Goal: Information Seeking & Learning: Learn about a topic

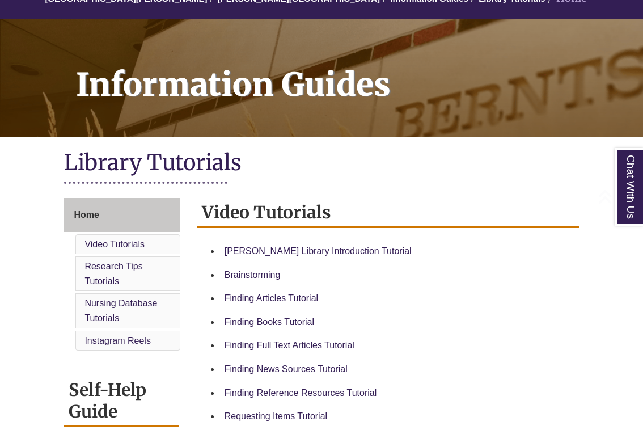
scroll to position [129, 0]
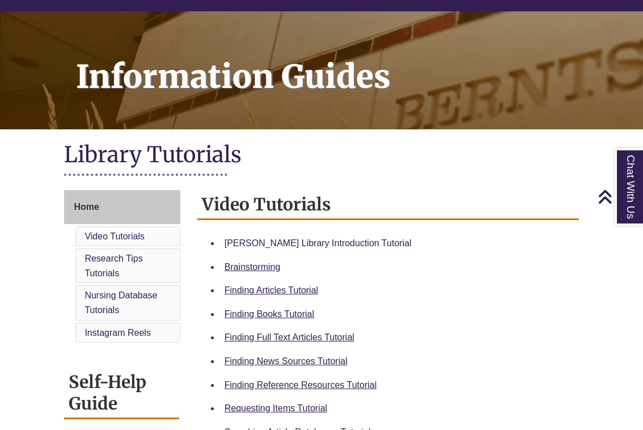
click at [305, 240] on link "[PERSON_NAME] Library Introduction Tutorial" at bounding box center [318, 243] width 187 height 10
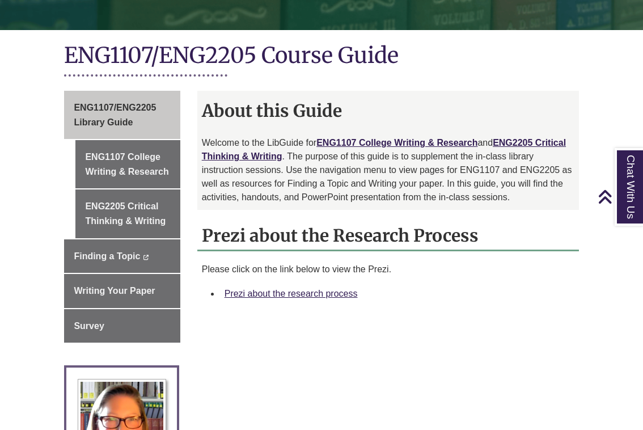
scroll to position [236, 0]
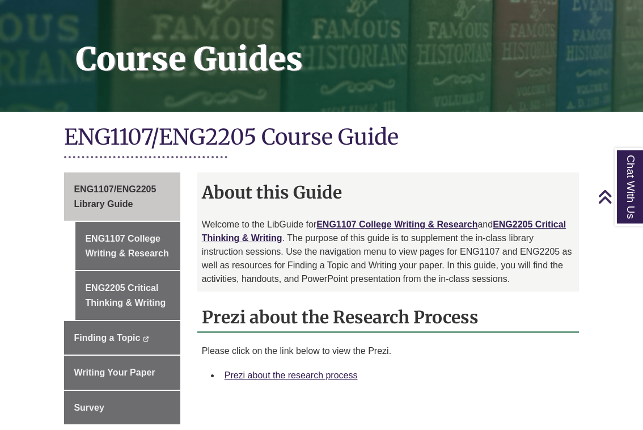
scroll to position [166, 0]
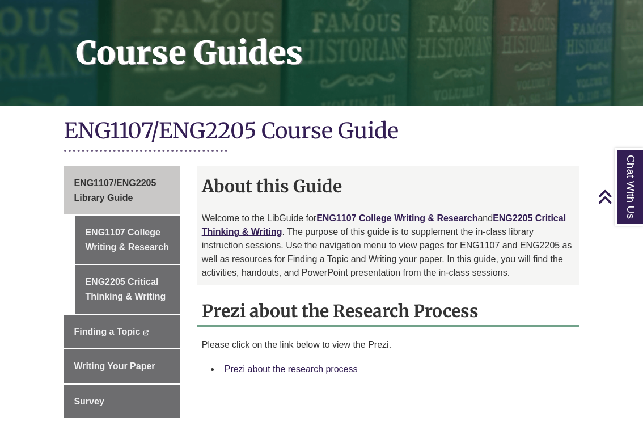
click at [297, 369] on link "Prezi about the research process" at bounding box center [291, 369] width 133 height 10
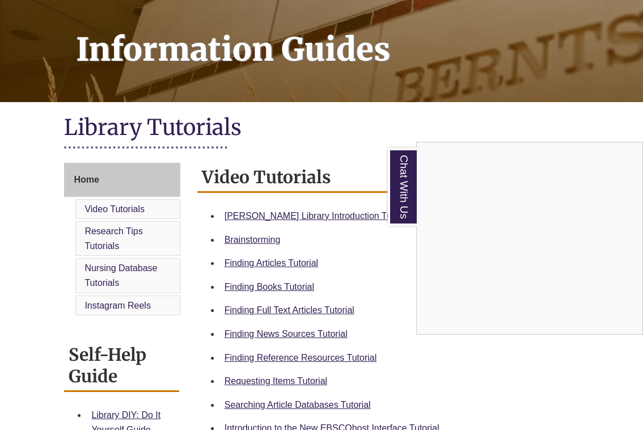
scroll to position [159, 0]
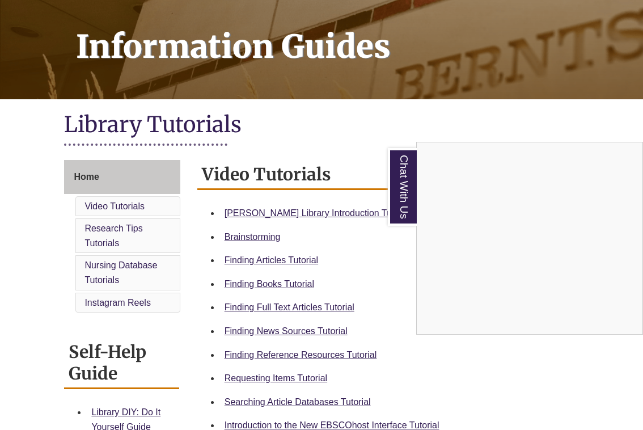
click at [281, 352] on div "Chat With Us" at bounding box center [321, 215] width 643 height 430
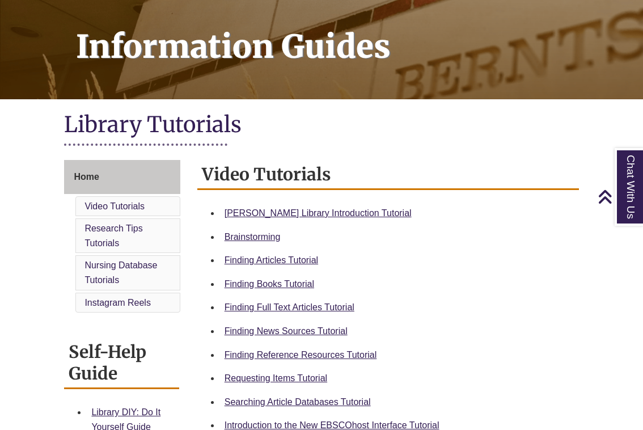
click at [280, 348] on div "Finding Reference Resources Tutorial" at bounding box center [397, 355] width 345 height 15
click at [276, 350] on link "Finding Reference Resources Tutorial" at bounding box center [301, 355] width 153 height 10
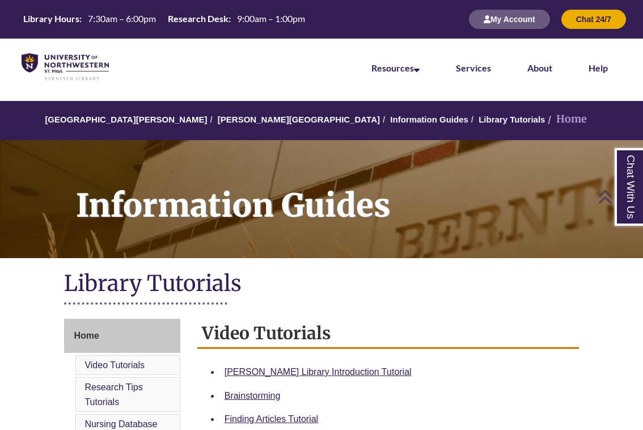
scroll to position [0, 0]
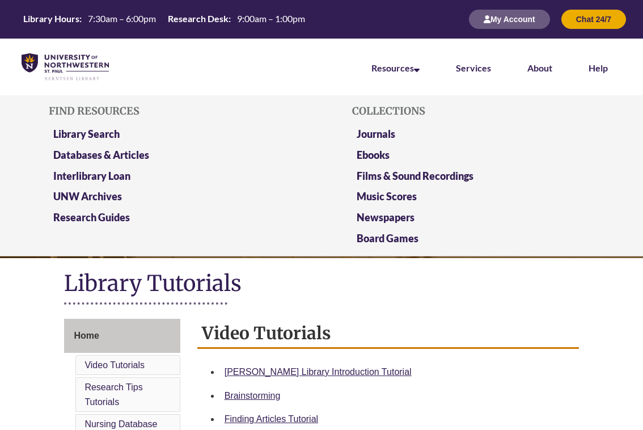
click at [399, 62] on li "Resources Find Resources Library Search Databases & Articles Interlibrary Loan …" at bounding box center [395, 67] width 84 height 57
click at [134, 151] on link "Databases & Articles" at bounding box center [101, 156] width 96 height 14
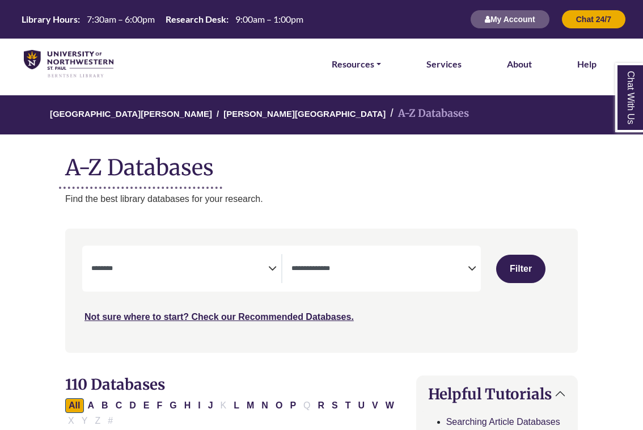
select select "Database Subject Filter"
click at [333, 269] on textarea "Search" at bounding box center [379, 269] width 177 height 9
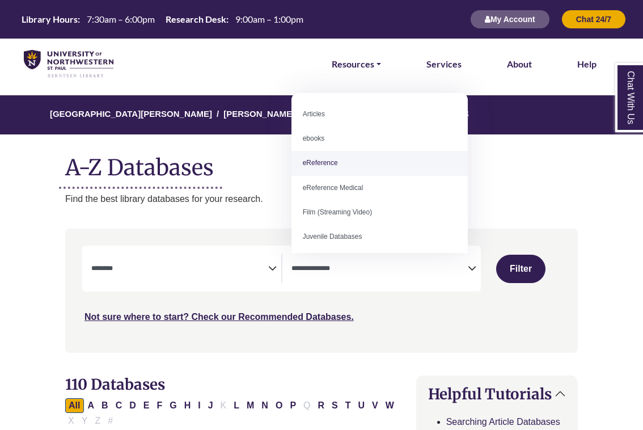
select select "*****"
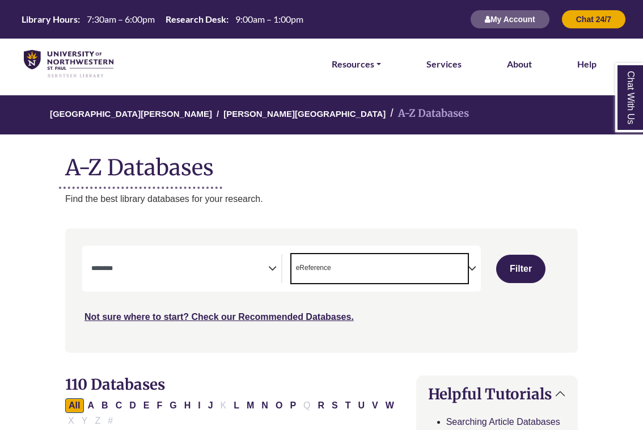
click at [242, 255] on span "Search filters" at bounding box center [179, 268] width 177 height 29
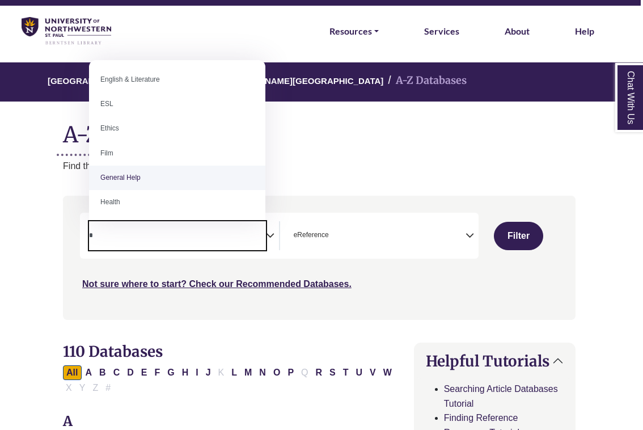
scroll to position [0, 0]
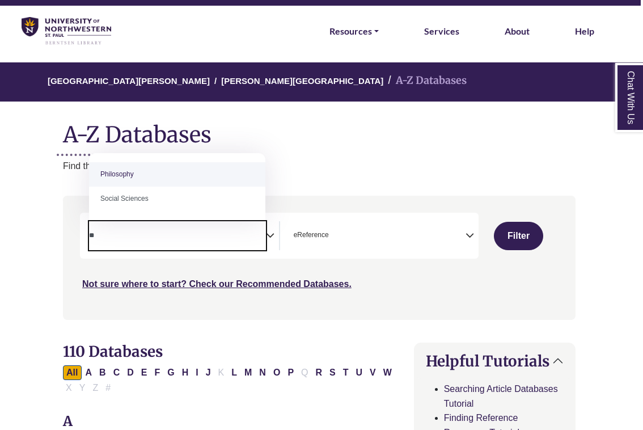
type textarea "*"
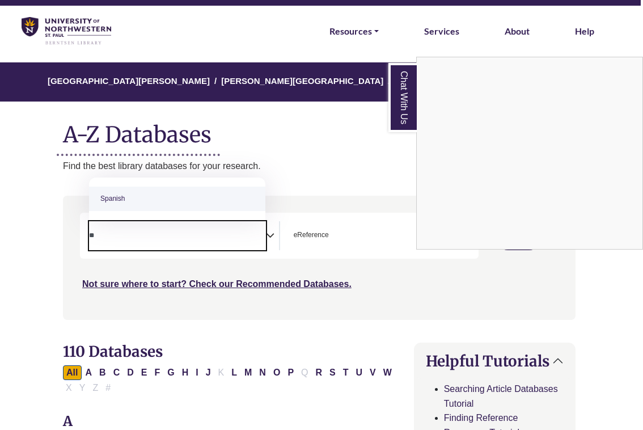
type textarea "*"
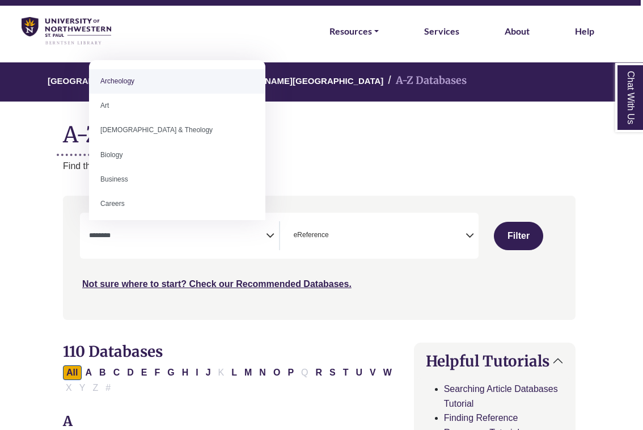
click at [316, 159] on p "Find the best library databases for your research." at bounding box center [319, 166] width 513 height 15
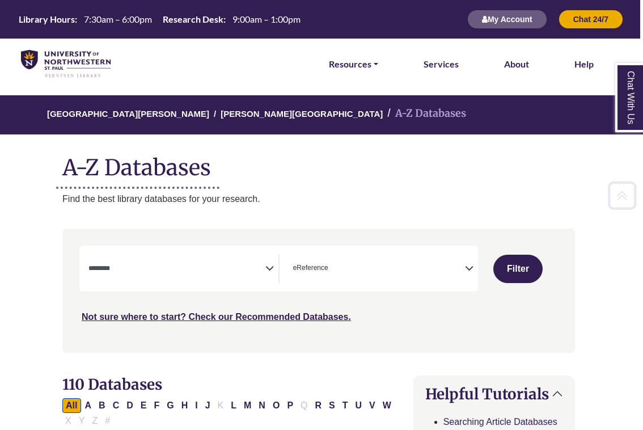
scroll to position [0, 3]
click at [299, 0] on div "Library Hours: 7:30am – 6:00pm Research Desk: 9:00am – 1:00pm My Account Chat 2…" at bounding box center [318, 19] width 643 height 39
click at [199, 252] on div "**********" at bounding box center [278, 269] width 399 height 46
click at [274, 259] on div "**********" at bounding box center [183, 268] width 190 height 29
click at [272, 265] on icon "Search filters" at bounding box center [269, 267] width 9 height 17
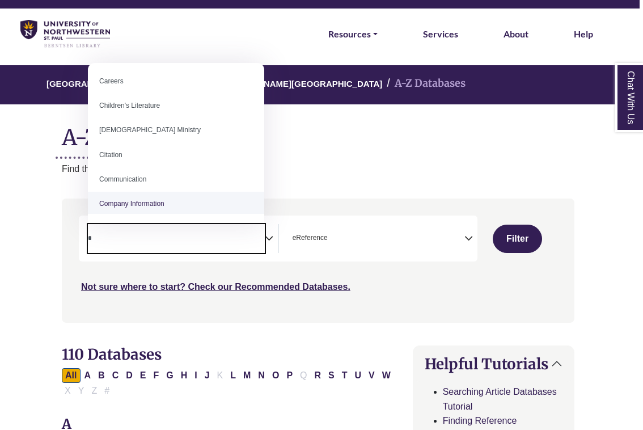
scroll to position [0, 0]
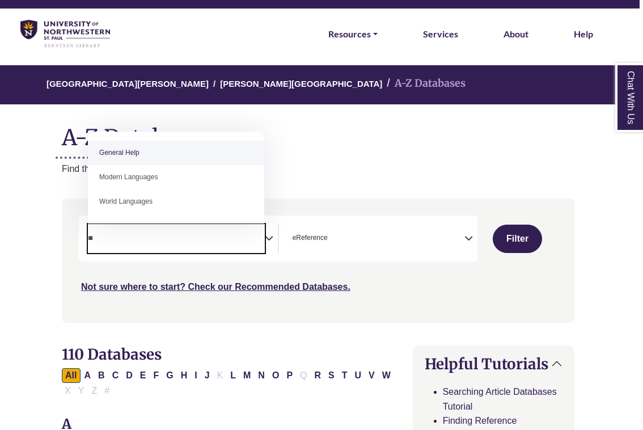
type textarea "**"
select select "*****"
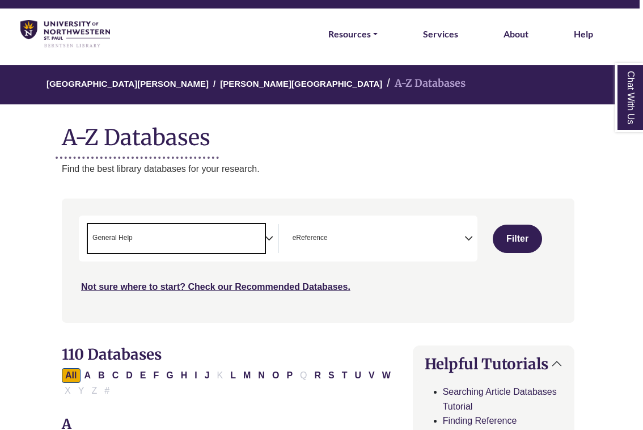
scroll to position [215, 0]
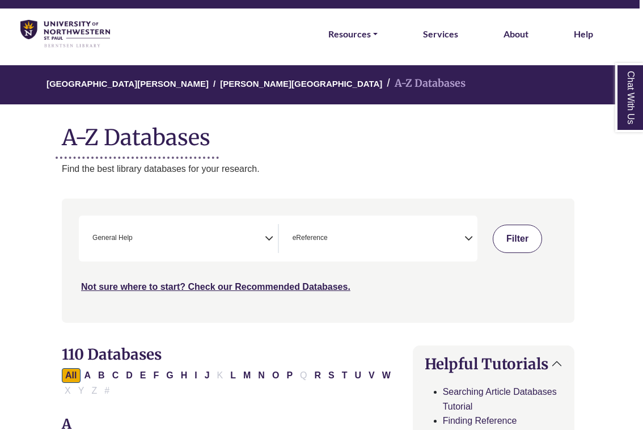
click at [500, 242] on button "Filter" at bounding box center [517, 239] width 49 height 28
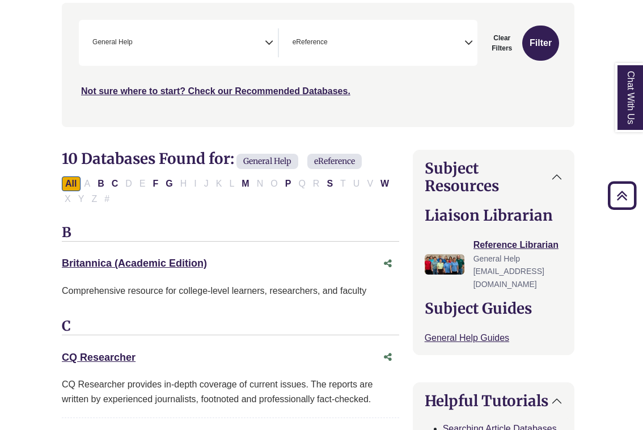
scroll to position [233, 3]
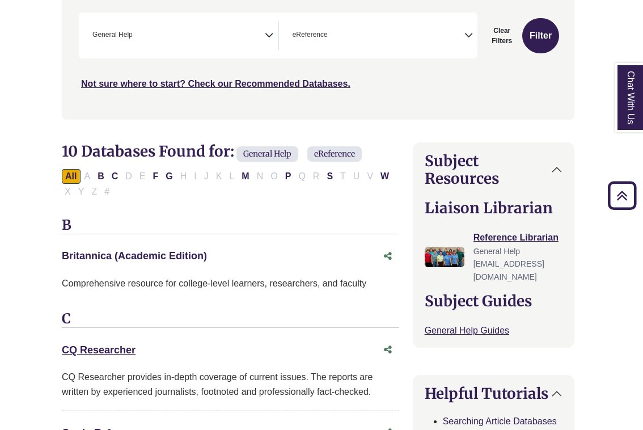
click at [178, 255] on link "Britannica (Academic Edition) This link opens in a new window" at bounding box center [134, 255] width 145 height 11
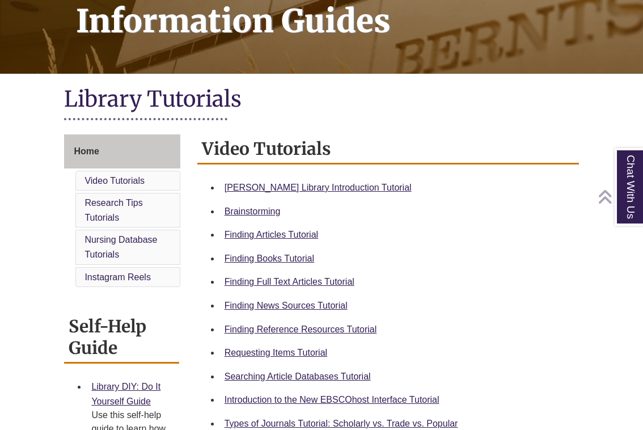
scroll to position [187, 0]
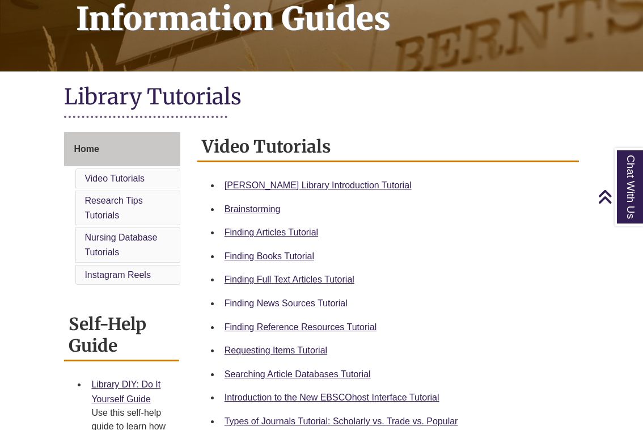
click at [280, 301] on link "Finding News Sources Tutorial" at bounding box center [286, 303] width 123 height 10
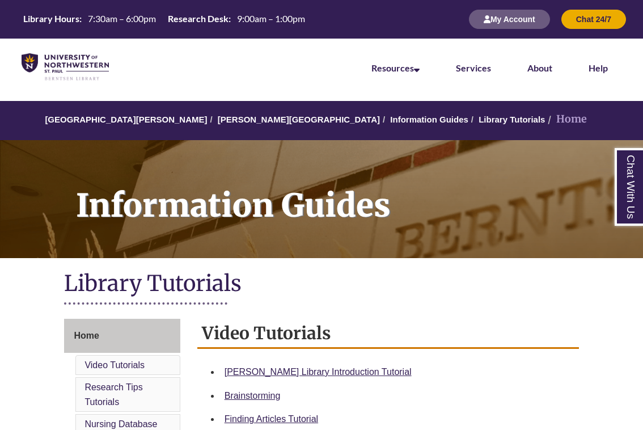
scroll to position [0, 0]
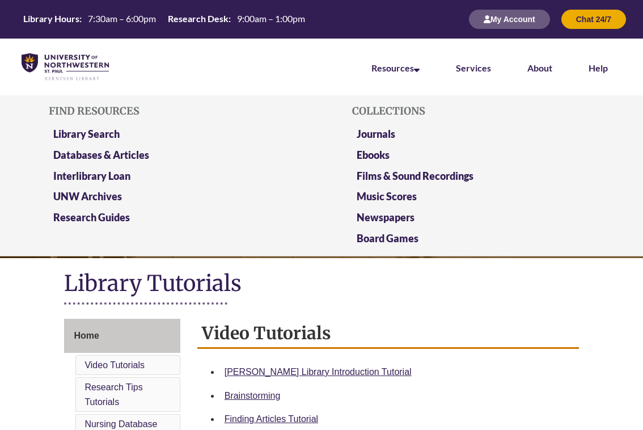
click at [387, 54] on li "Resources Find Resources Library Search Databases & Articles Interlibrary Loan …" at bounding box center [395, 67] width 84 height 57
click at [84, 131] on link "Library Search" at bounding box center [86, 135] width 66 height 14
